Goal: Information Seeking & Learning: Learn about a topic

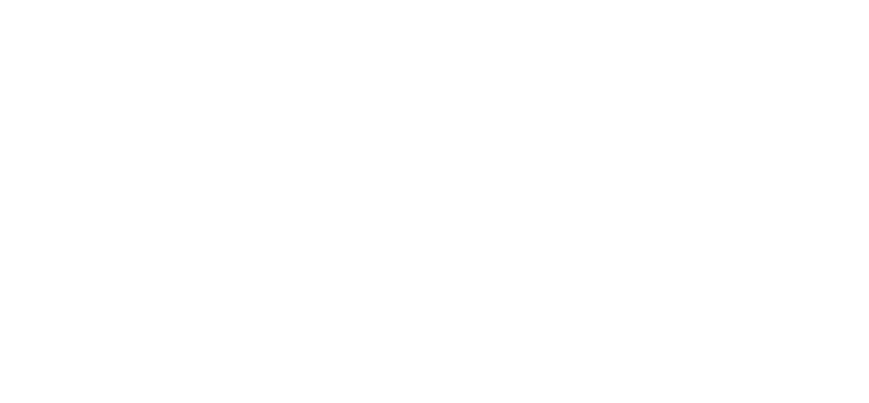
click at [157, 0] on html at bounding box center [434, 0] width 869 height 0
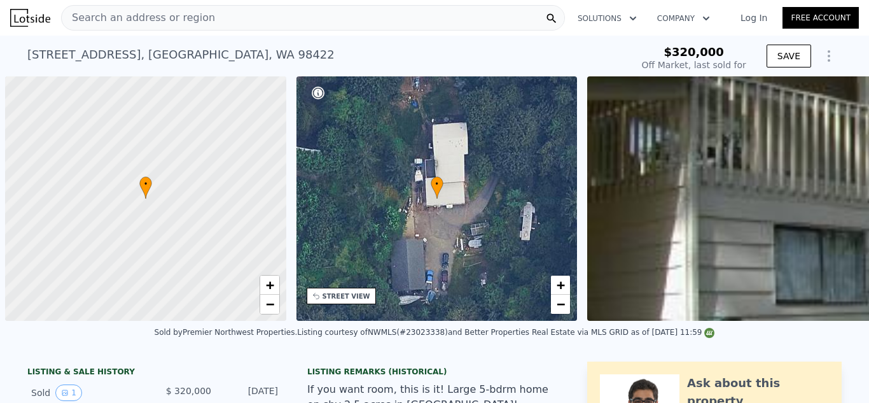
type input "-$ 346,026"
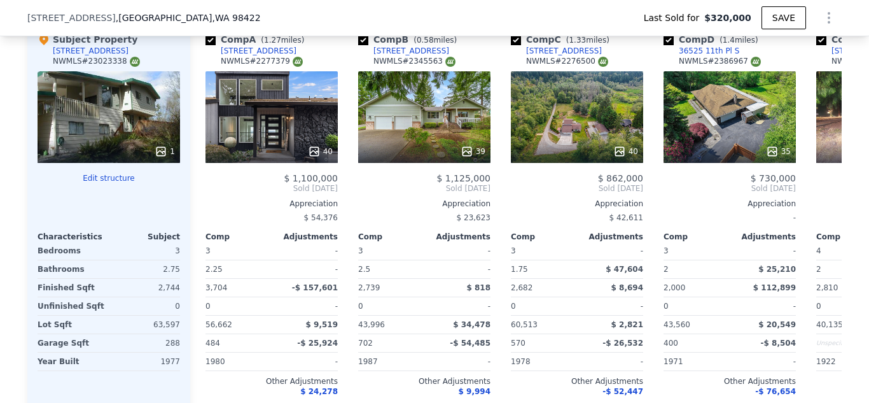
type input "$ 921,000"
type input "$ 507,621"
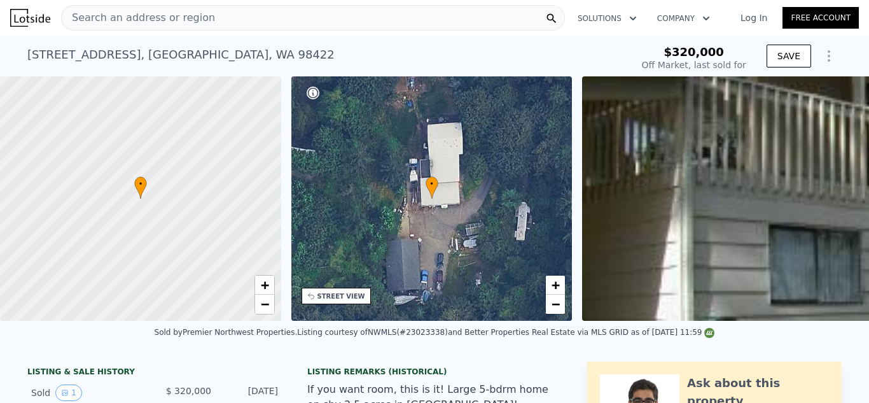
click at [822, 55] on icon "Show Options" at bounding box center [828, 55] width 15 height 15
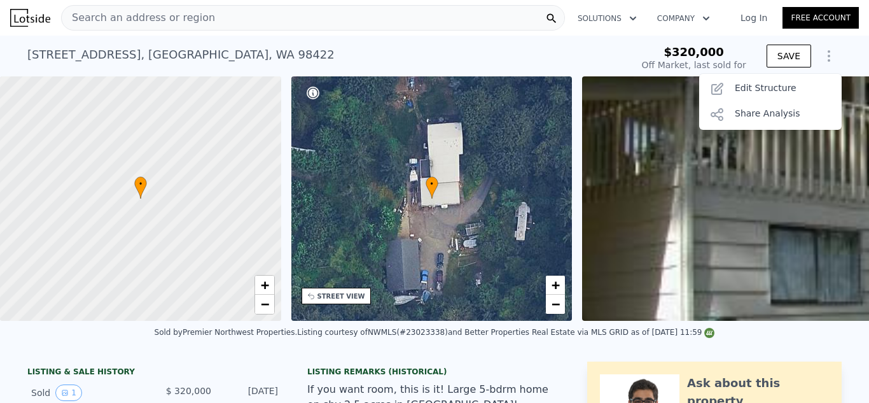
click at [822, 55] on icon "Show Options" at bounding box center [828, 55] width 15 height 15
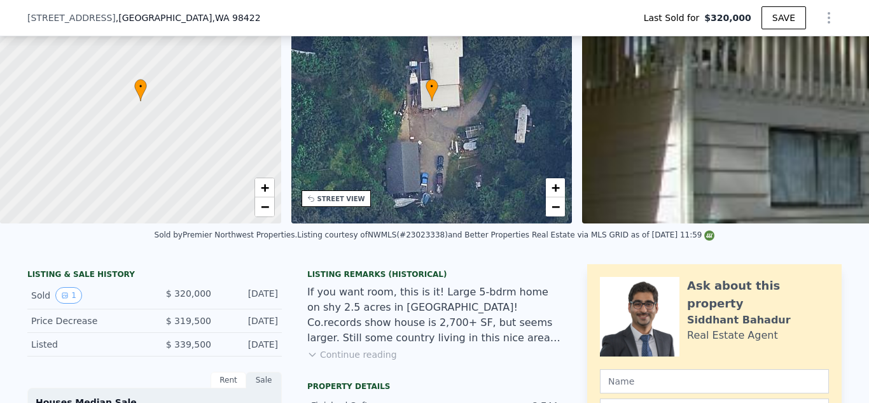
scroll to position [95, 0]
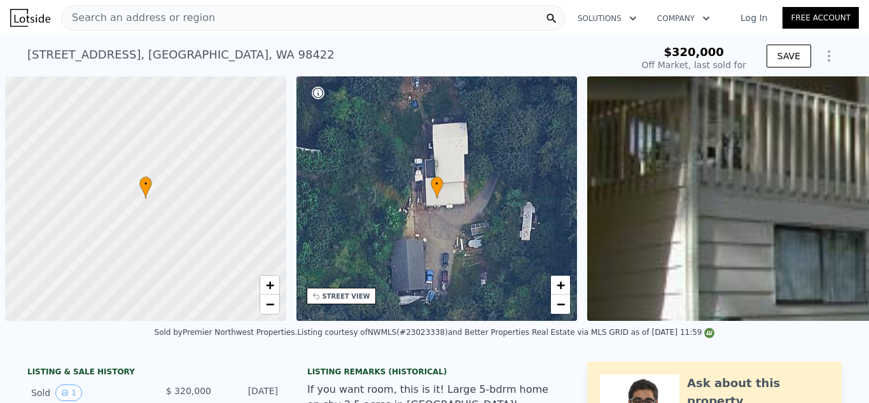
scroll to position [0, 5]
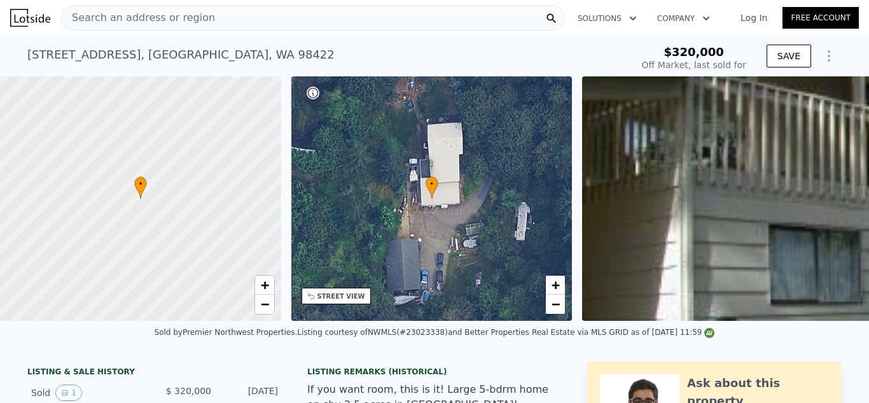
click at [235, 20] on div "Search an address or region" at bounding box center [313, 17] width 504 height 25
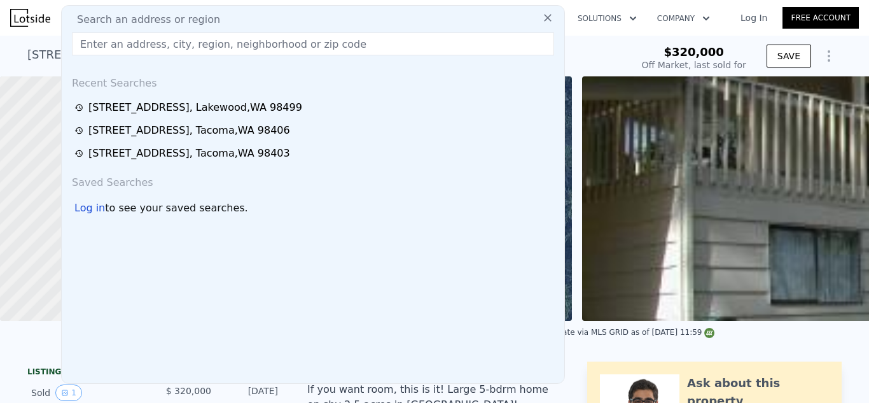
type input "9"
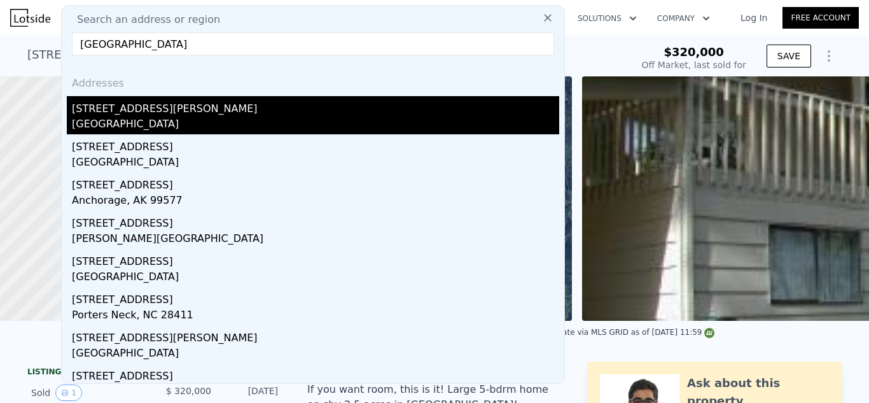
type input "[GEOGRAPHIC_DATA]"
click at [184, 119] on div "[GEOGRAPHIC_DATA]" at bounding box center [315, 125] width 487 height 18
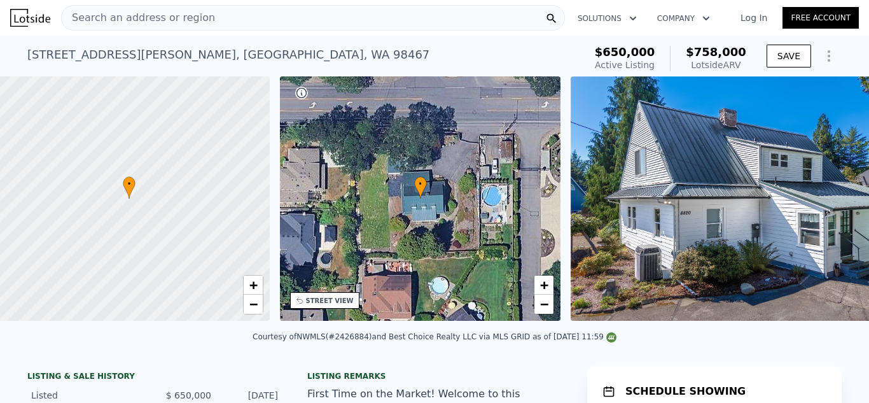
scroll to position [0, 5]
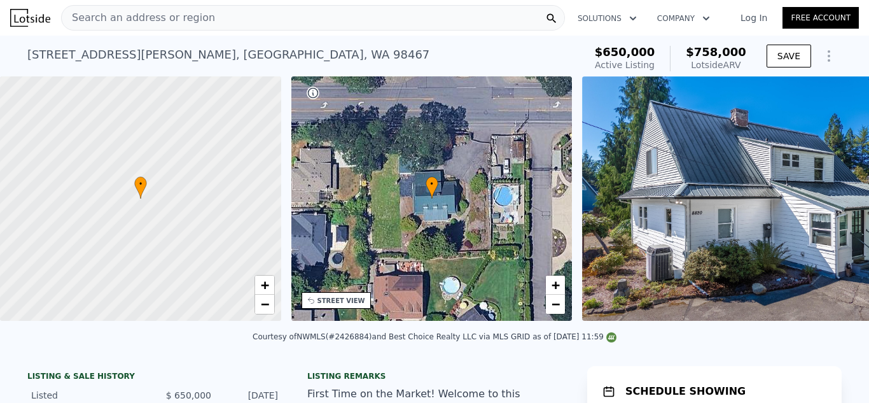
click at [346, 221] on div "• + −" at bounding box center [431, 198] width 281 height 244
click at [332, 303] on div "STREET VIEW" at bounding box center [341, 301] width 48 height 10
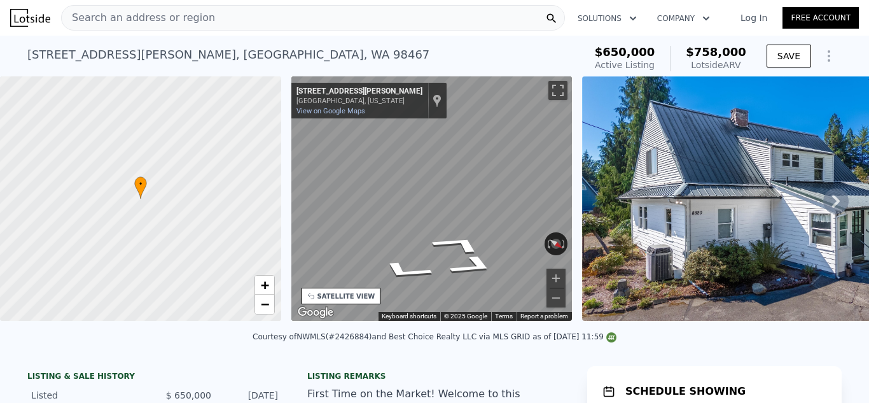
click at [281, 206] on div "• + − • + − STREET VIEW ← Move left → Move right ↑ Move up ↓ Move down + Zoom i…" at bounding box center [434, 200] width 869 height 249
click at [433, 216] on icon "Go East, Chambers Creek Rd W" at bounding box center [429, 218] width 79 height 23
click at [377, 223] on icon "Go East, Chambers Creek Rd W" at bounding box center [384, 225] width 67 height 33
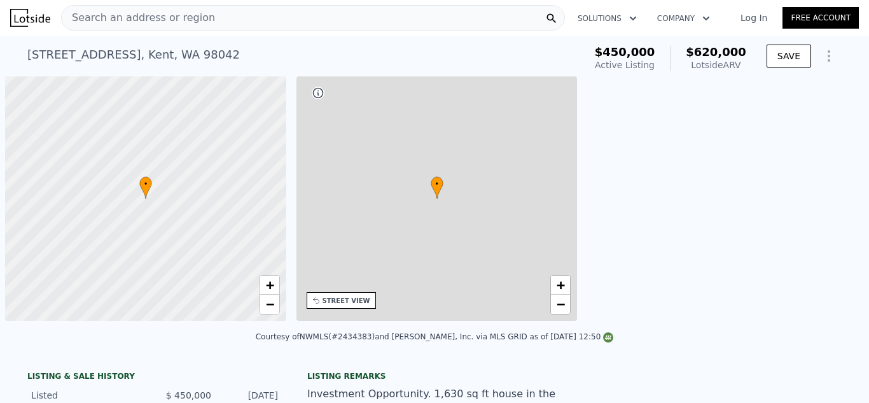
click at [155, 354] on div "Courtesy of NWMLS (#2434383) and John L. Scott, Inc. via MLS GRID as of 09/18/2…" at bounding box center [434, 340] width 869 height 31
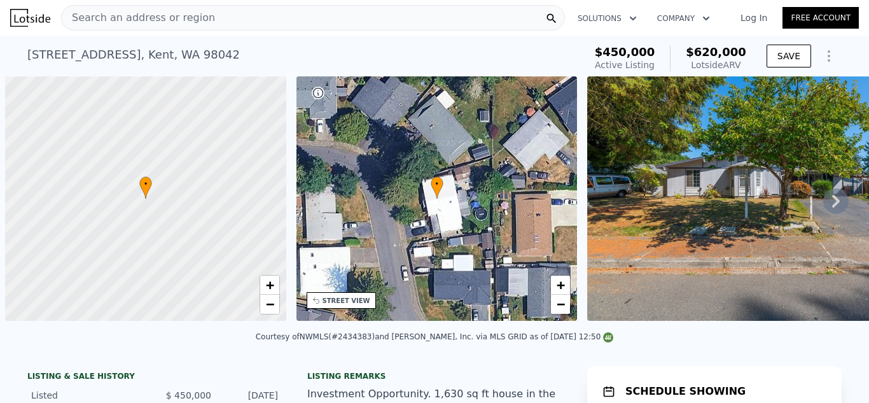
scroll to position [0, 5]
